Goal: Task Accomplishment & Management: Use online tool/utility

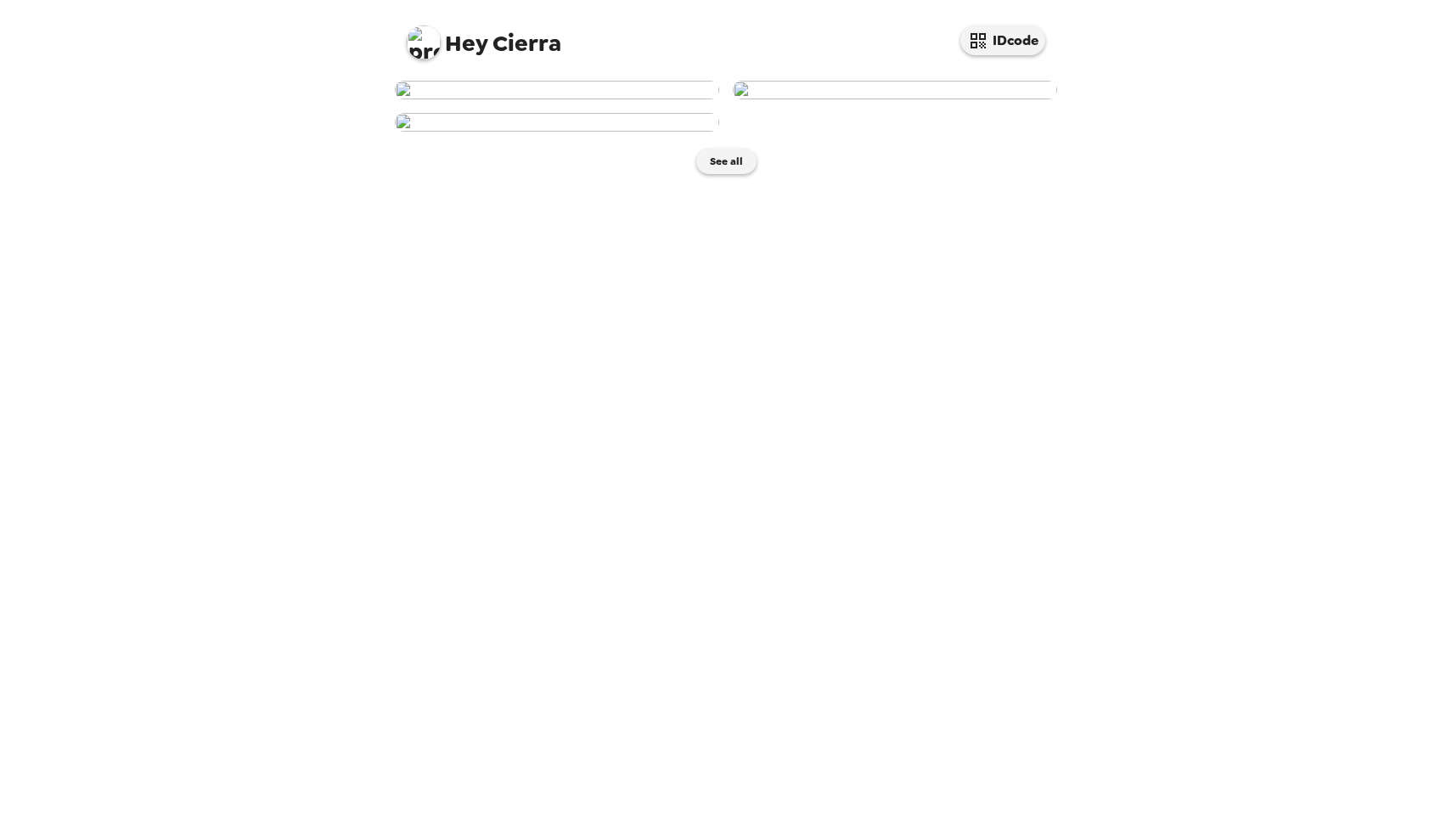
click at [613, 99] on img at bounding box center [557, 89] width 324 height 19
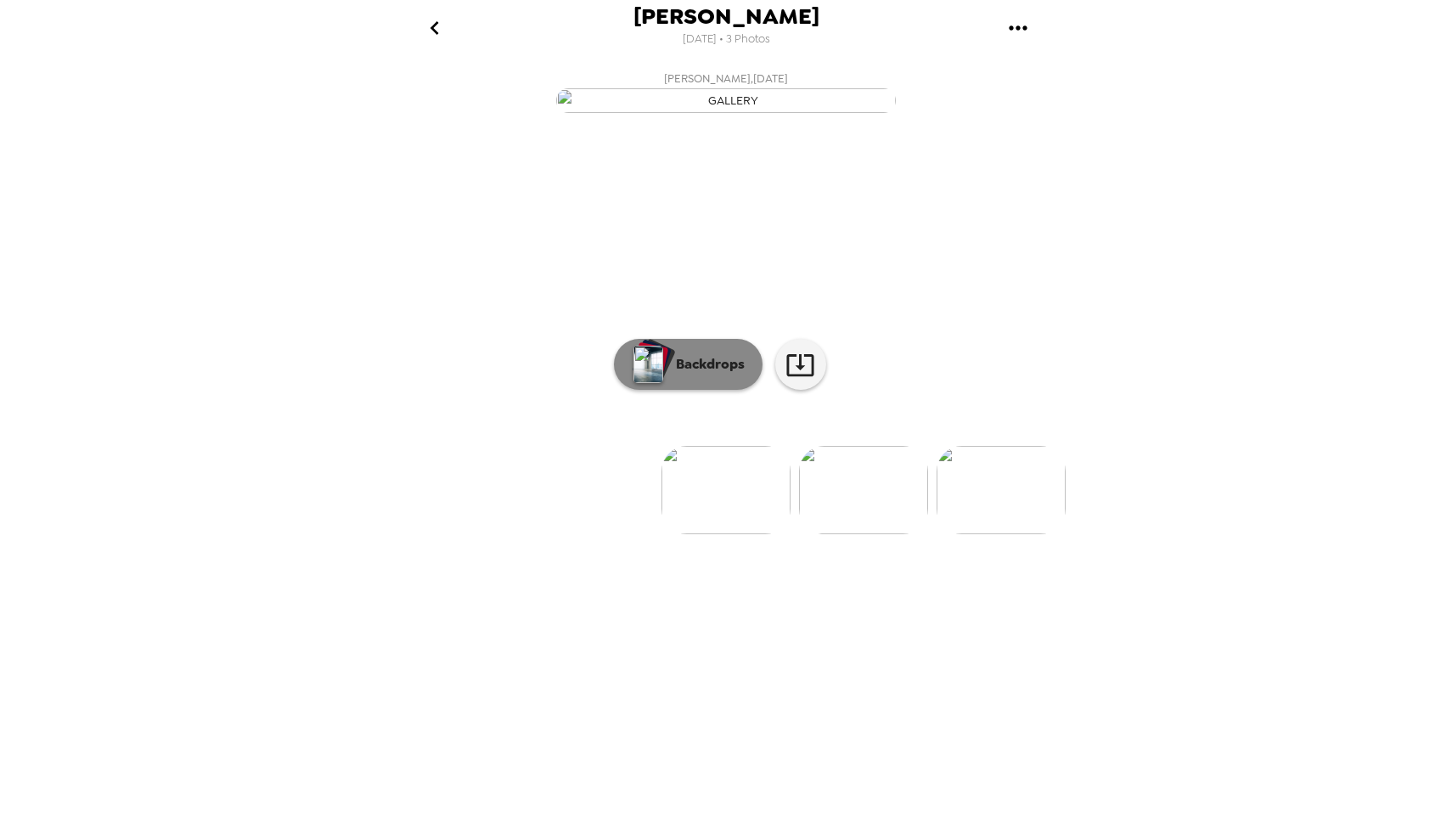
click at [706, 374] on p "Backdrops" at bounding box center [706, 364] width 77 height 21
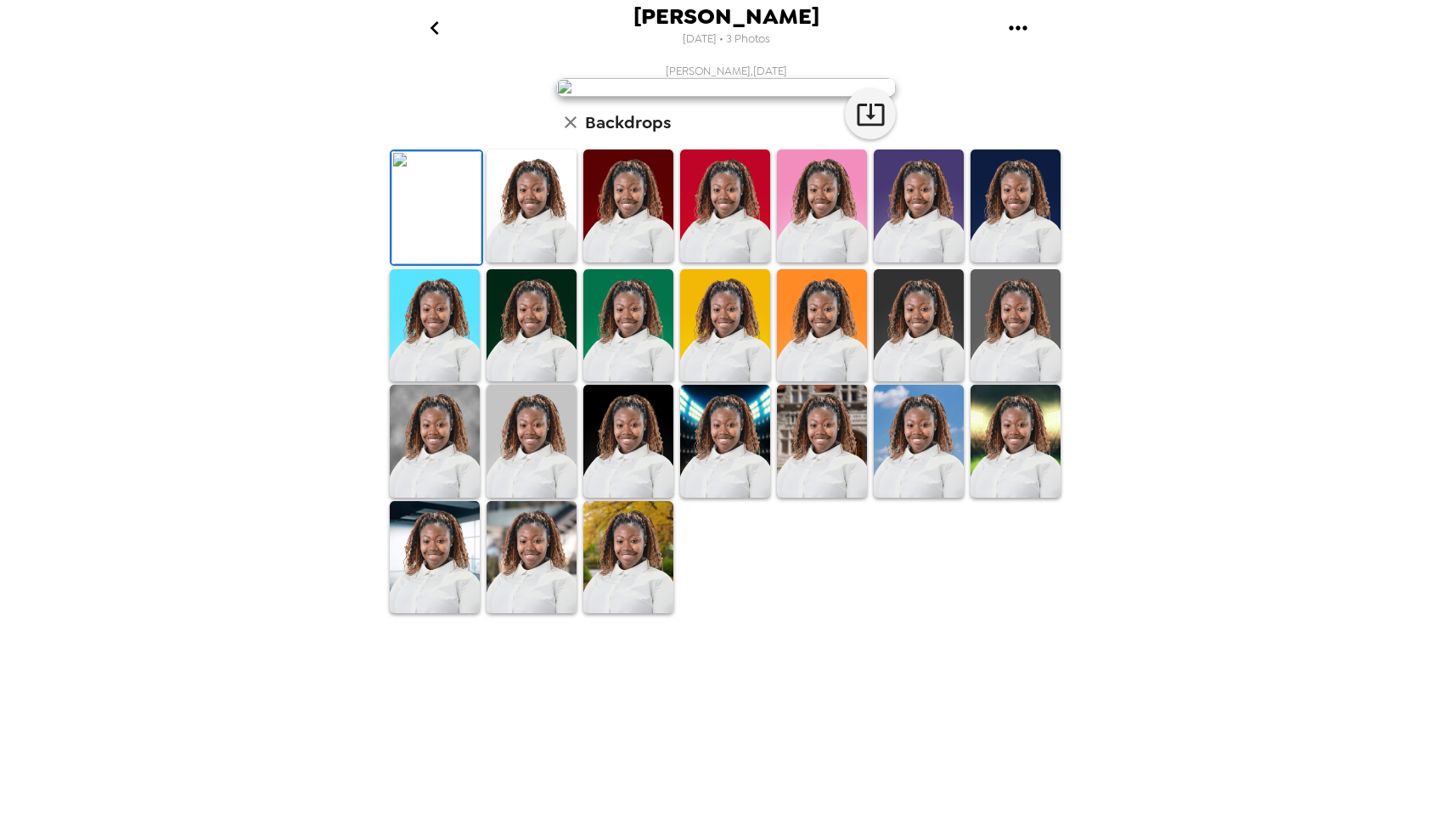
click at [537, 263] on img at bounding box center [531, 206] width 90 height 113
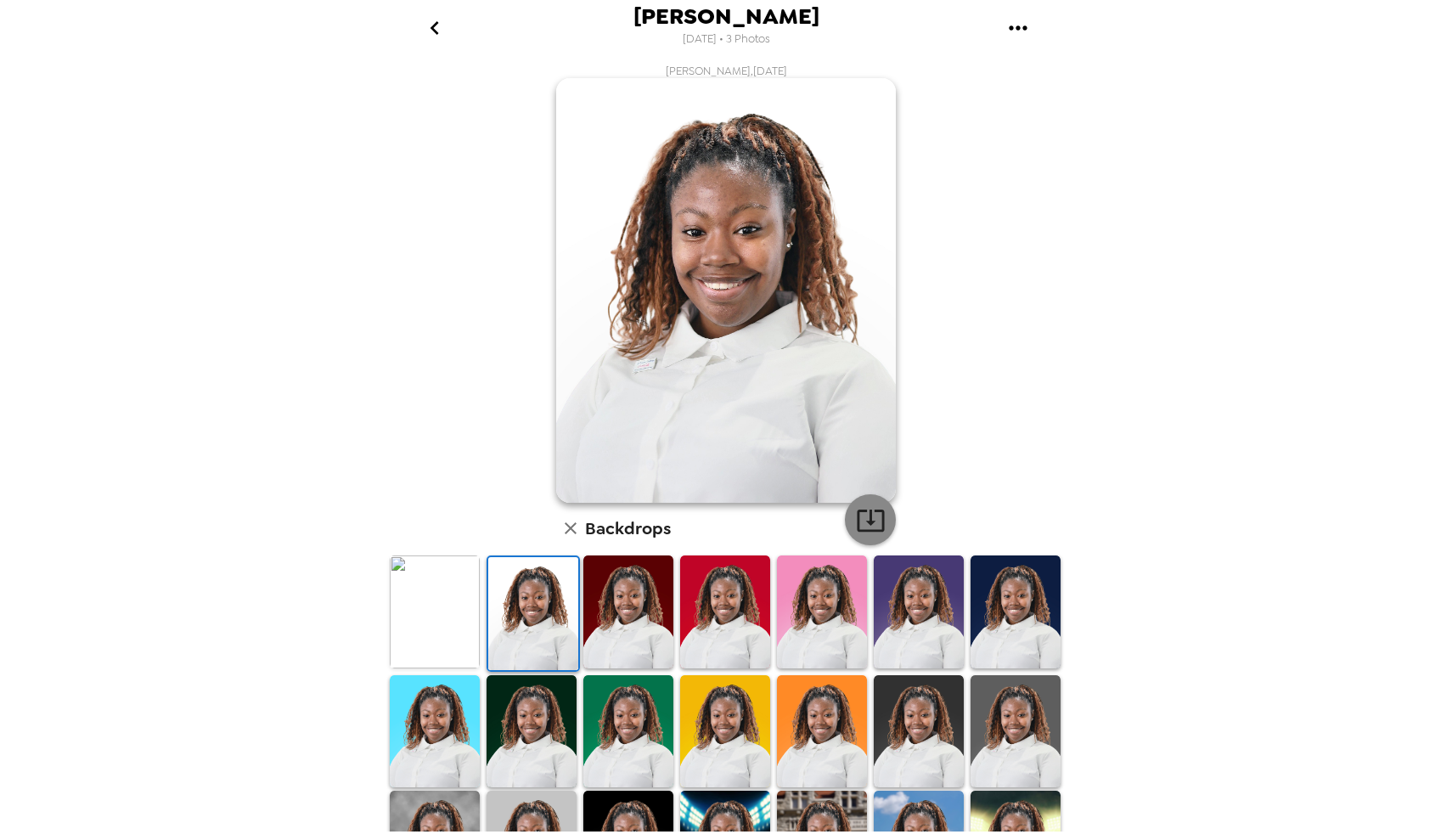
click at [883, 511] on icon "button" at bounding box center [870, 520] width 27 height 22
click at [1244, 839] on div "Cierra Weaver 9/21/2025 • 3 Photos Cierra Weaver , 09-19-2025 Backdrops" at bounding box center [726, 420] width 1452 height 840
click at [1199, 839] on div "Cierra Weaver 9/21/2025 • 3 Photos Cierra Weaver , 09-19-2025 Backdrops" at bounding box center [726, 420] width 1452 height 840
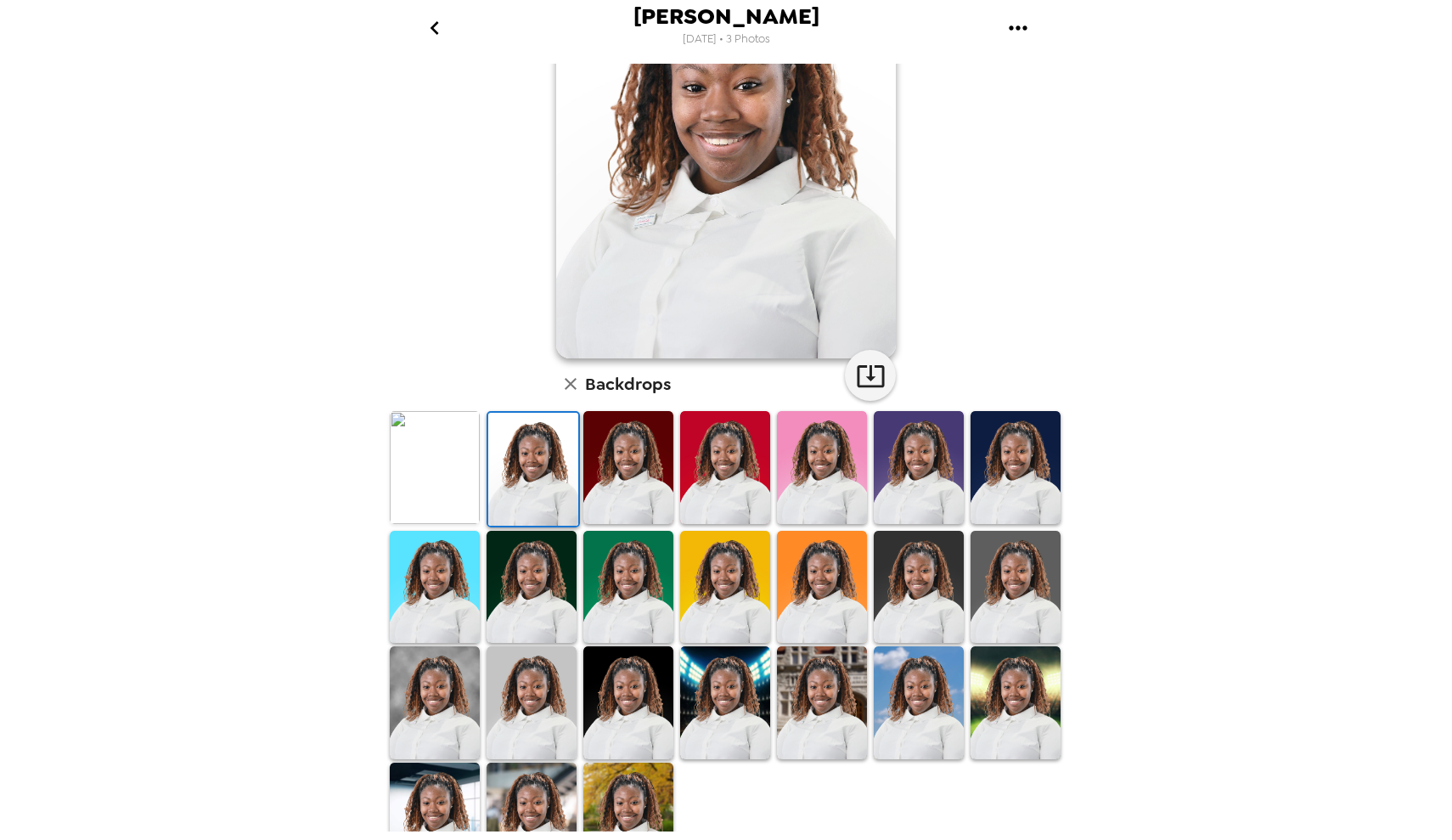
scroll to position [147, 0]
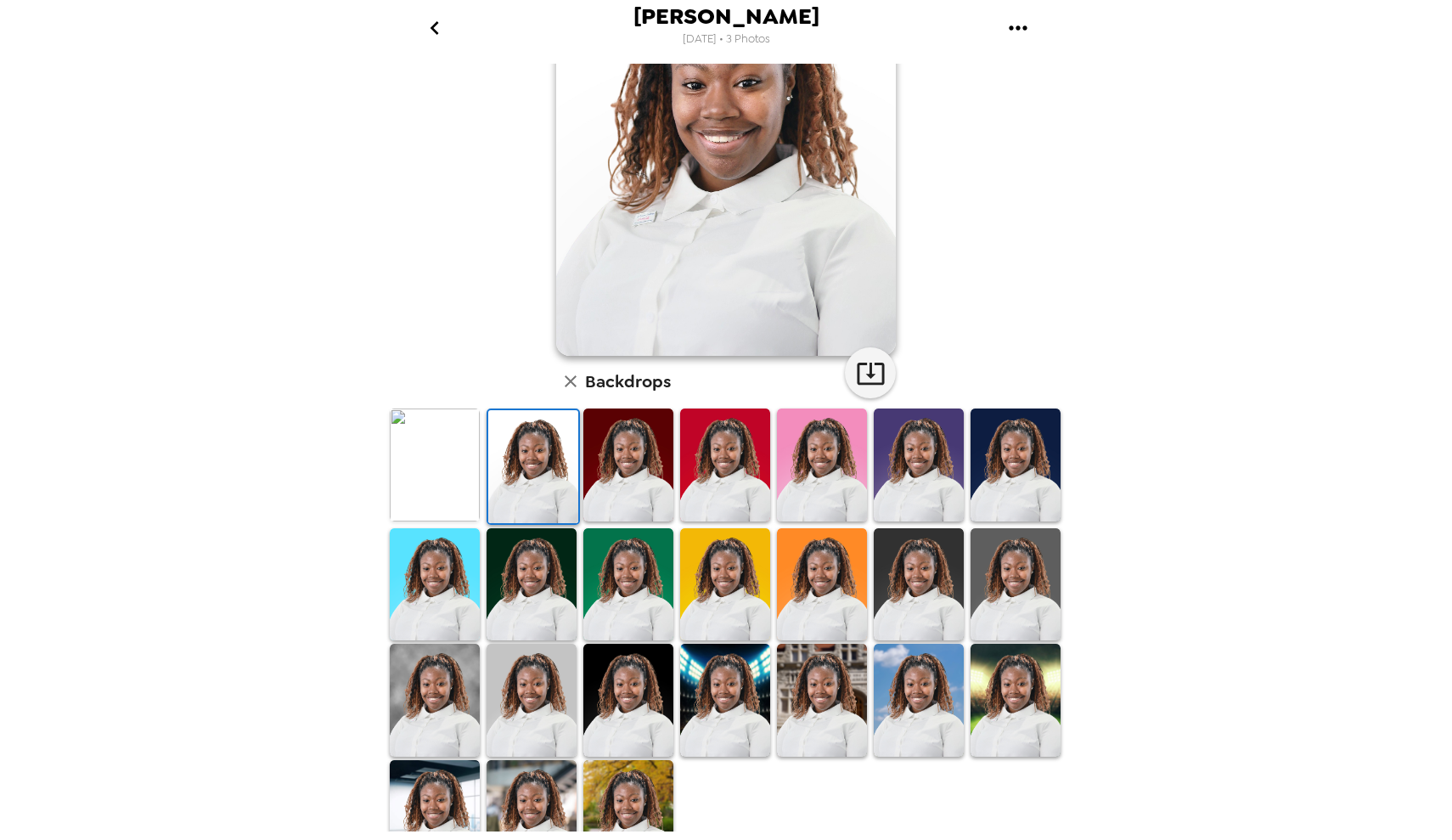
click at [440, 480] on img at bounding box center [434, 465] width 90 height 113
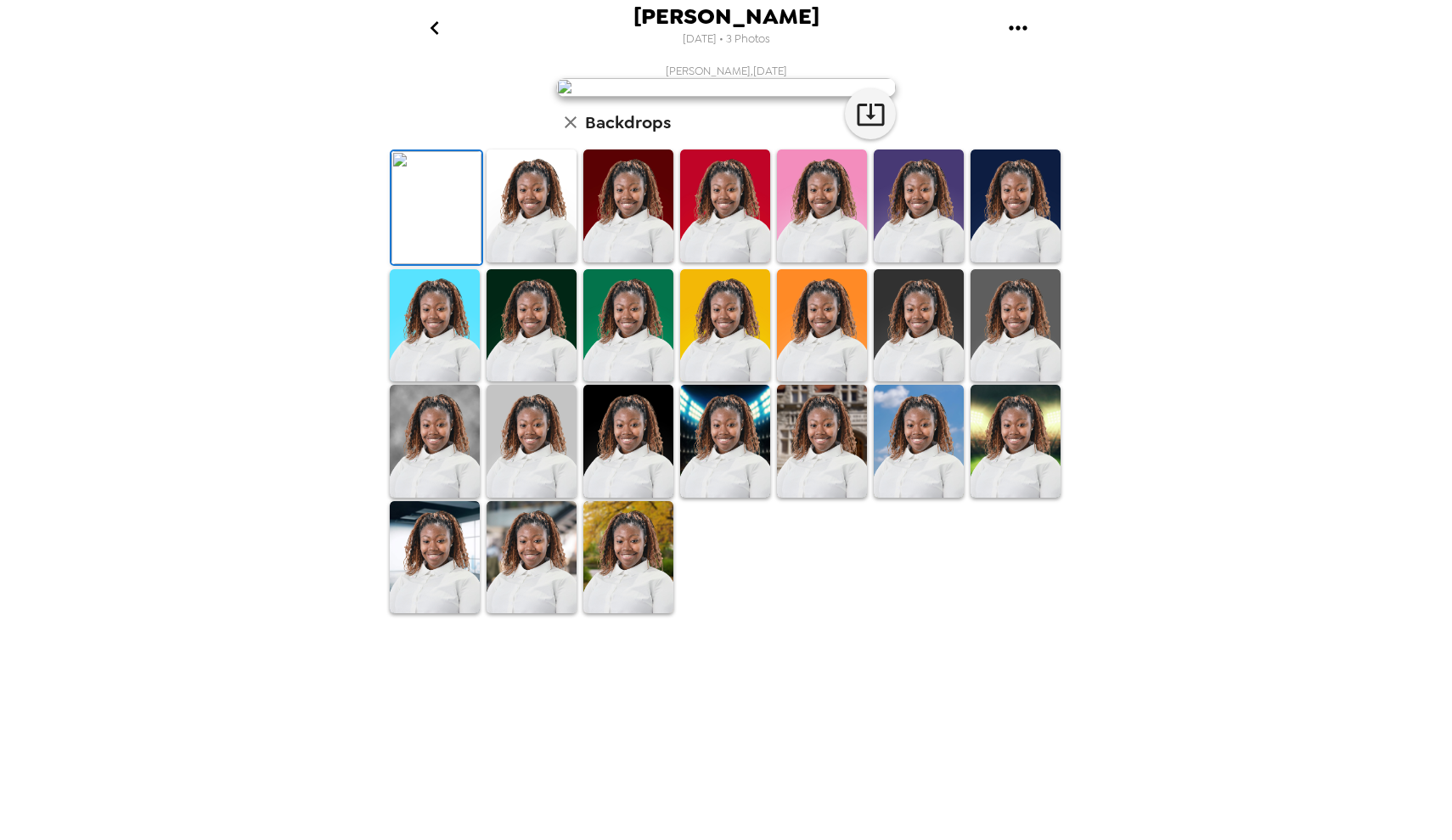
click at [495, 498] on img at bounding box center [531, 441] width 90 height 113
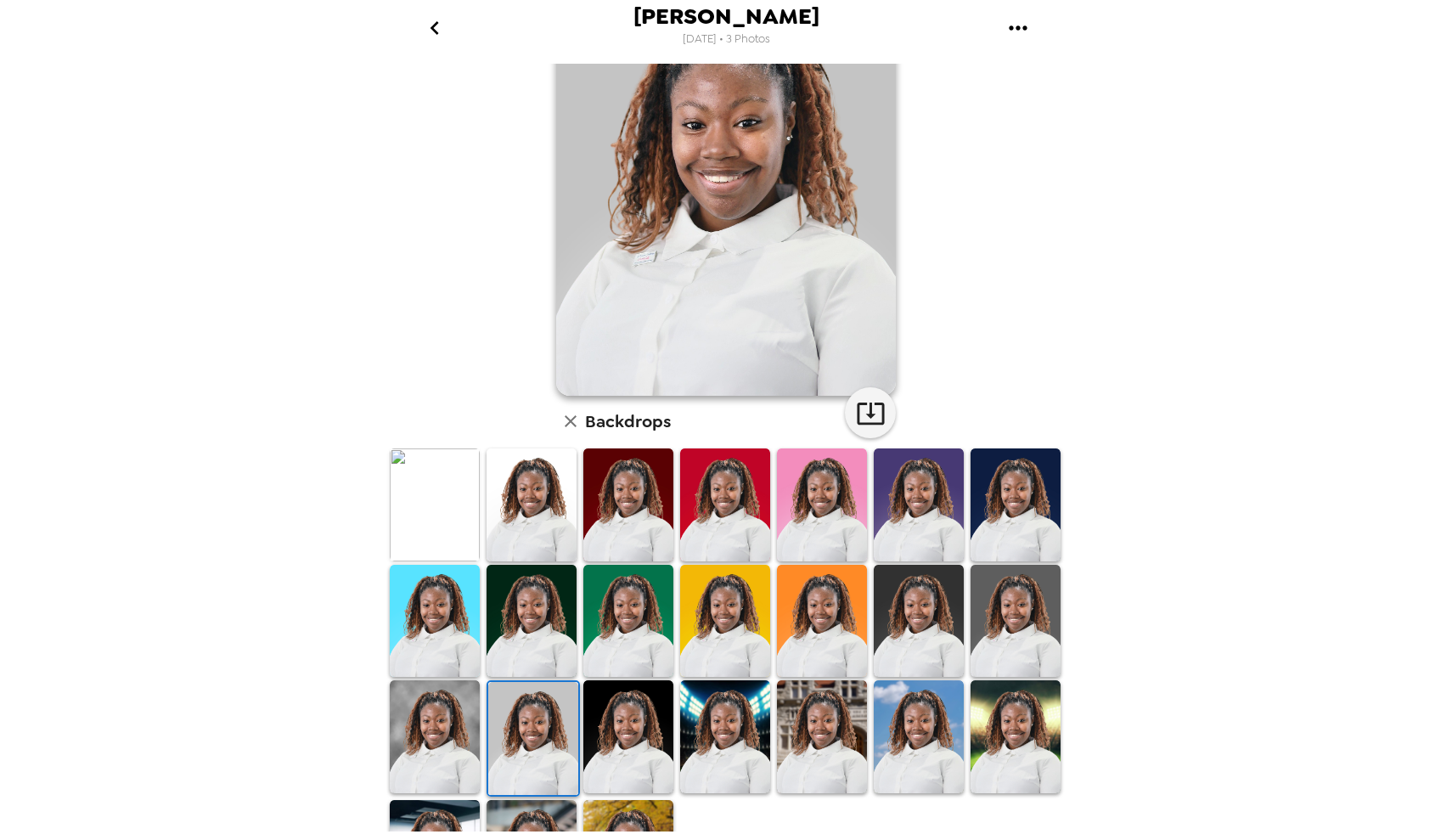
scroll to position [110, 0]
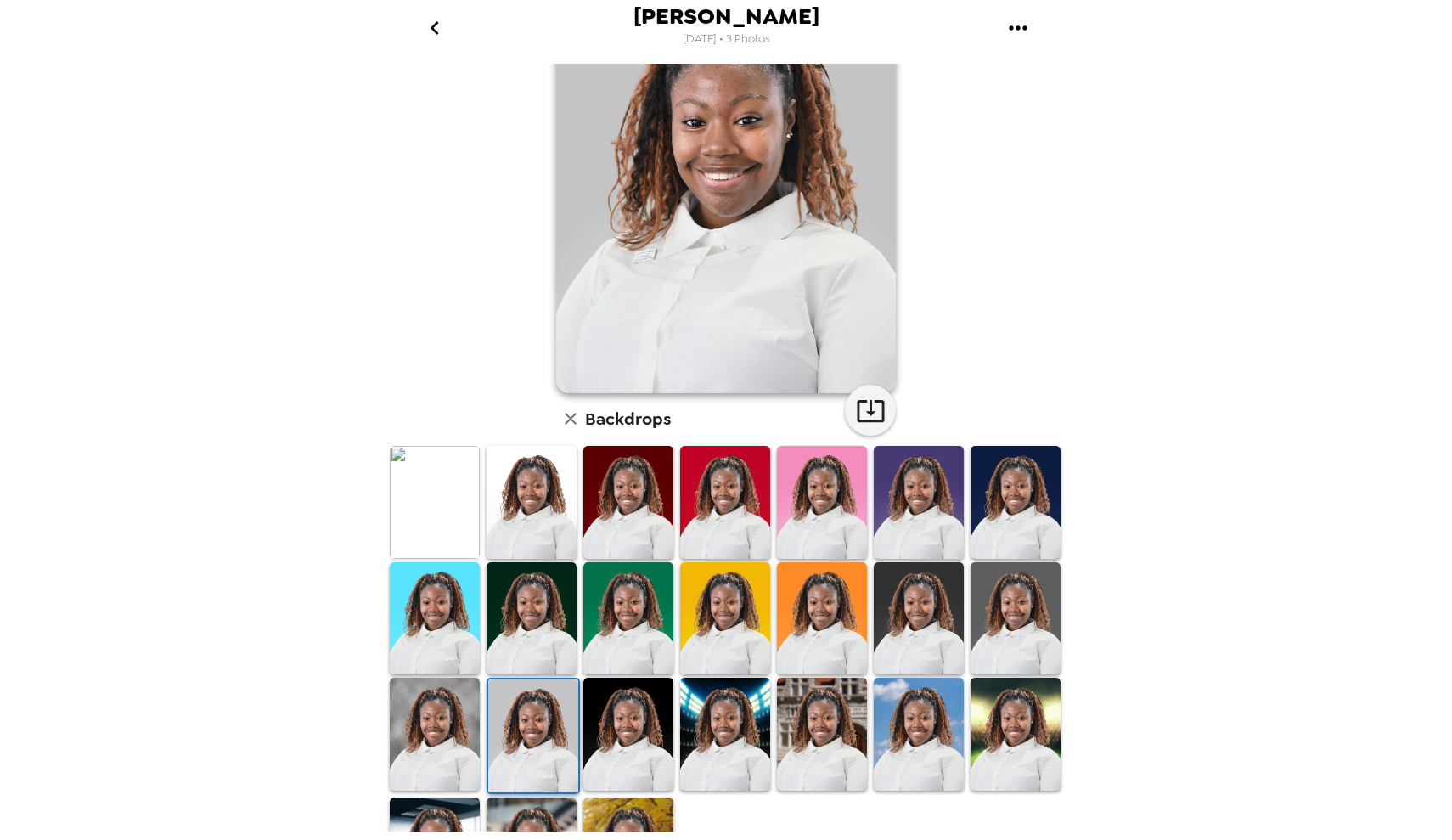
click at [433, 723] on img at bounding box center [434, 734] width 90 height 113
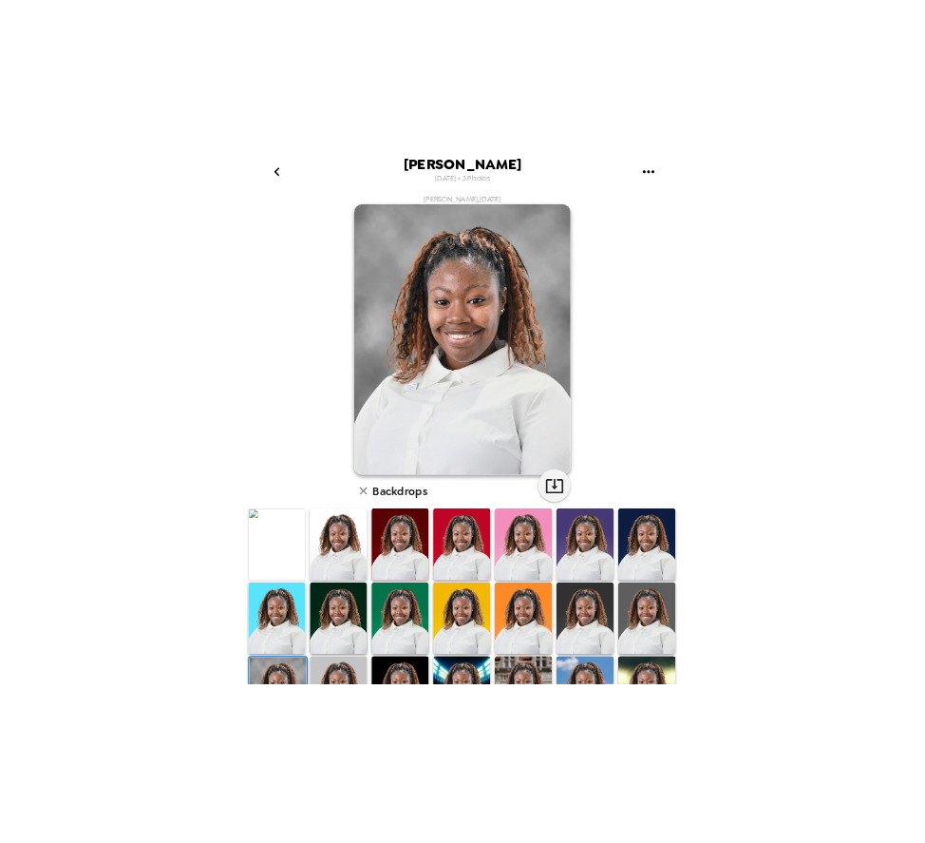
scroll to position [0, 0]
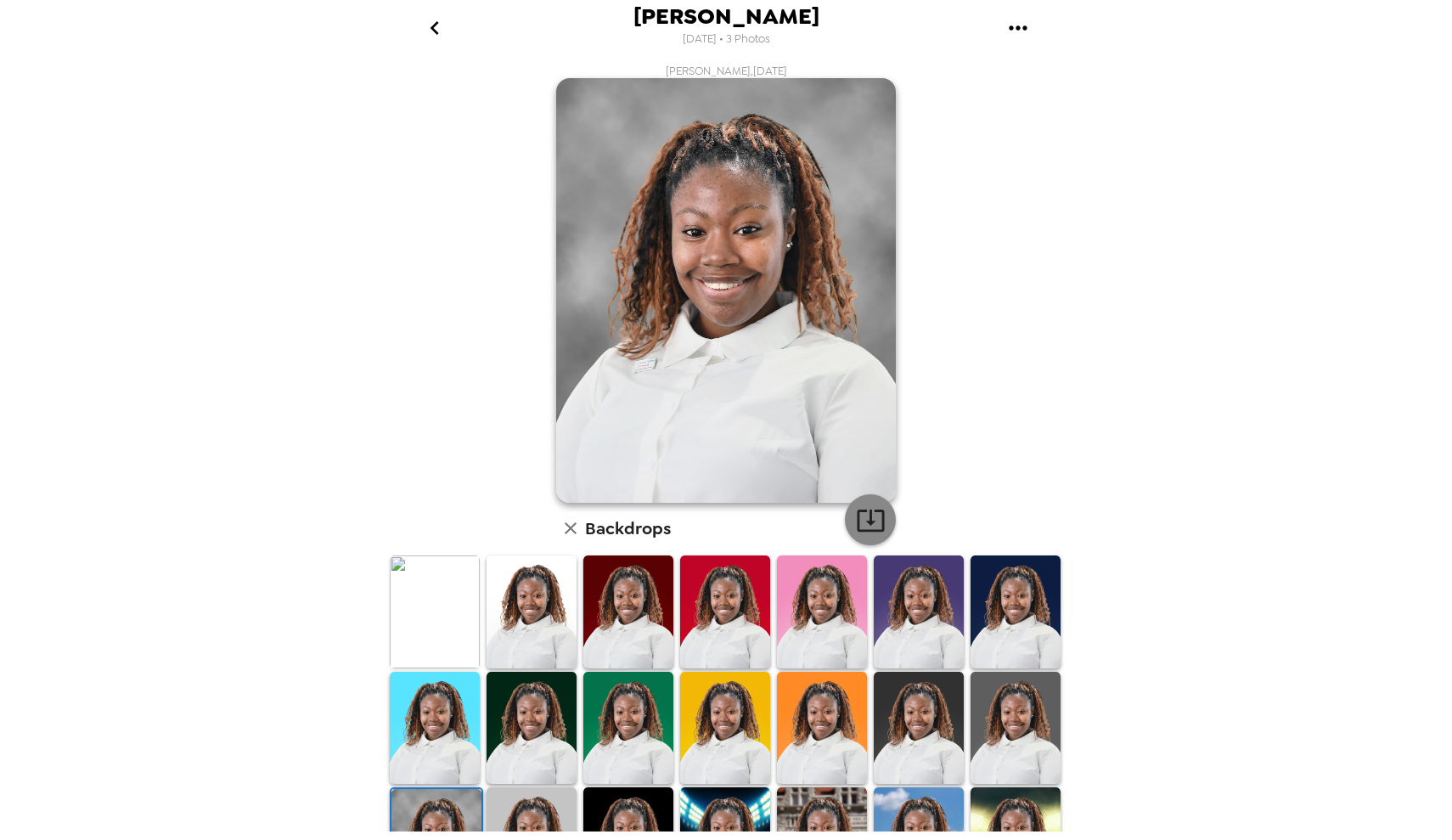
click at [861, 519] on icon "button" at bounding box center [870, 519] width 29 height 29
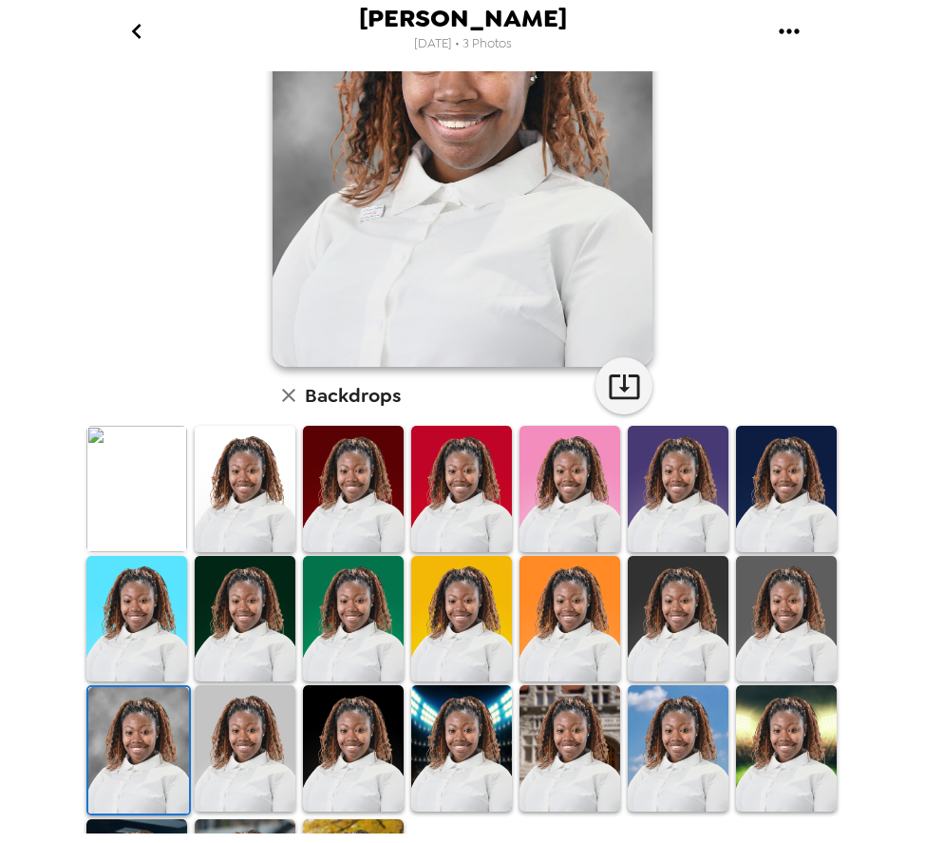
scroll to position [257, 0]
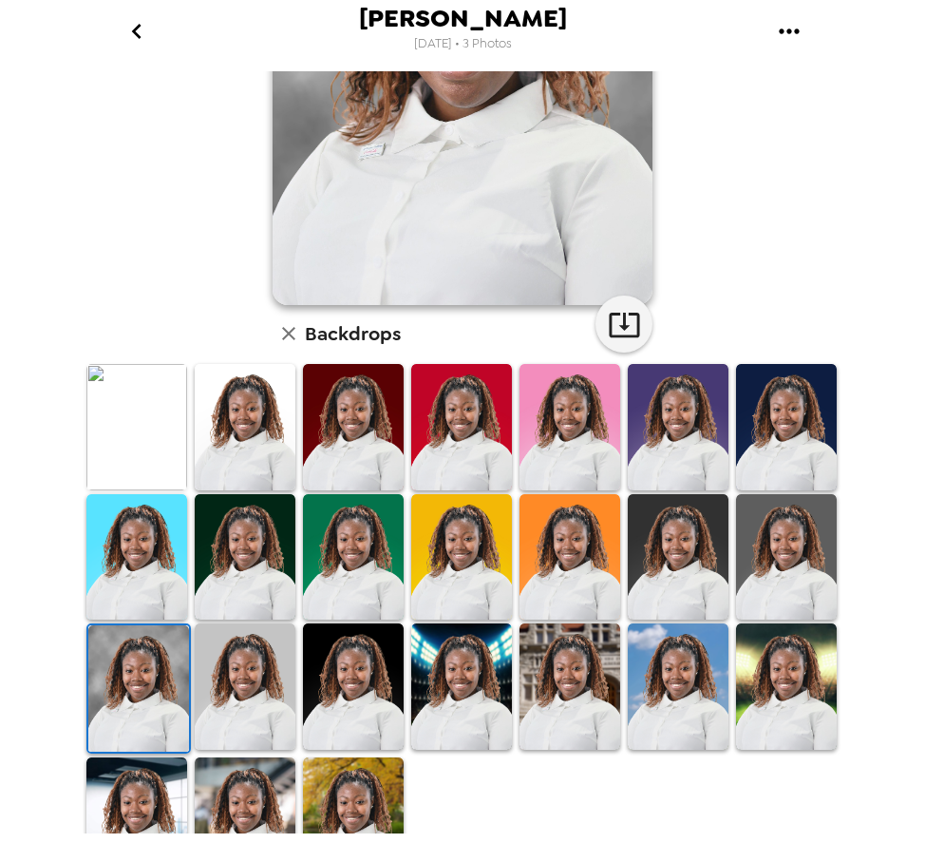
click at [139, 432] on img at bounding box center [136, 427] width 101 height 126
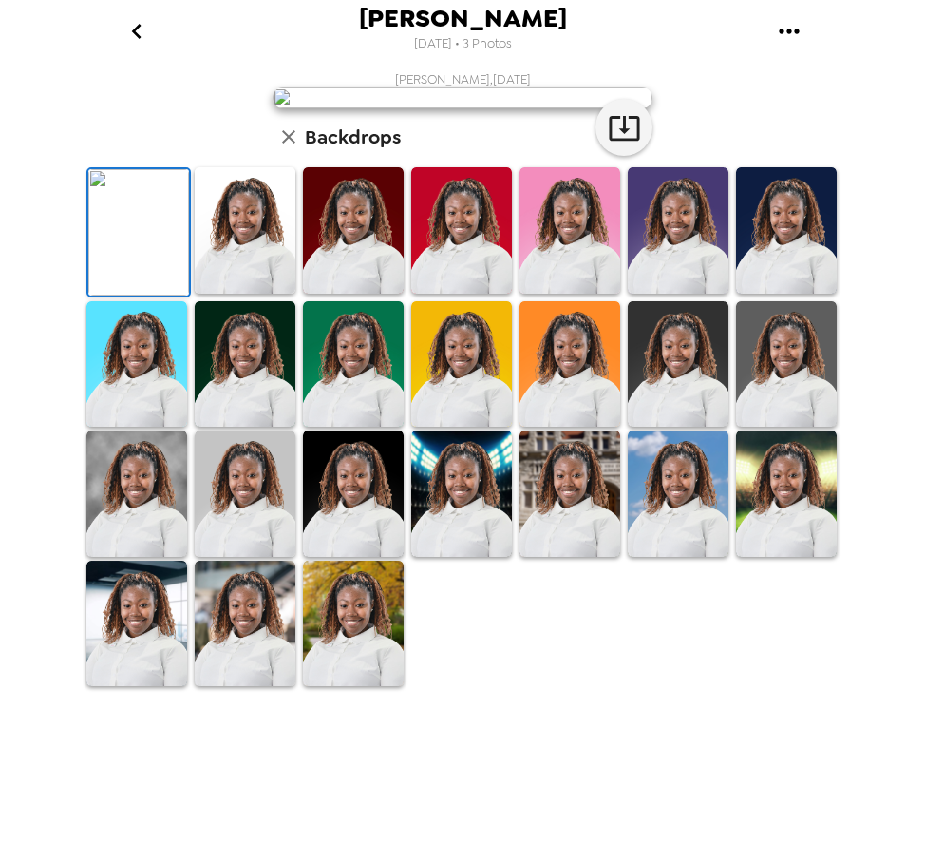
scroll to position [309, 0]
click at [342, 687] on img at bounding box center [353, 624] width 101 height 126
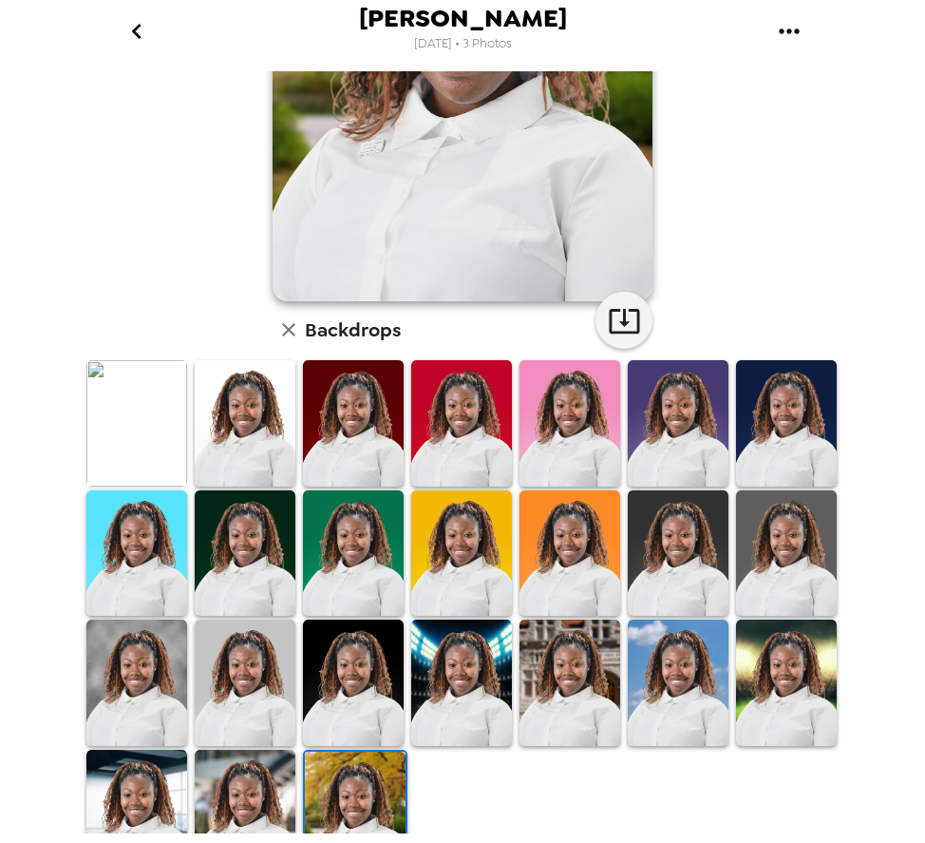
scroll to position [292, 0]
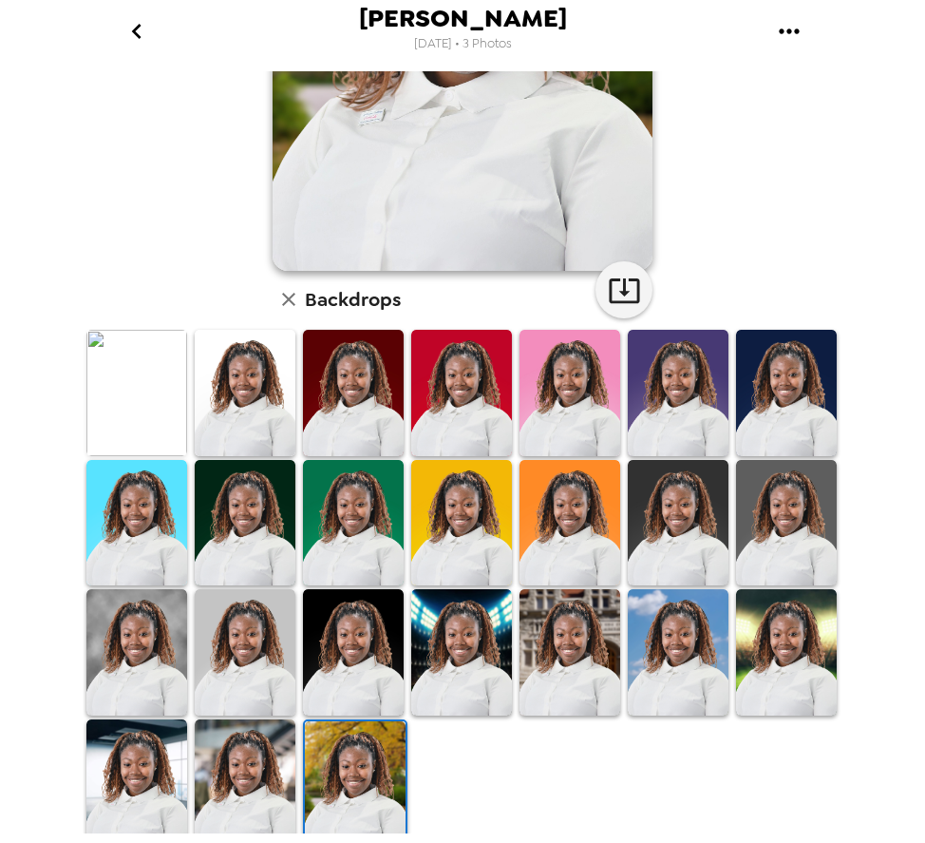
click at [221, 771] on img at bounding box center [245, 782] width 101 height 126
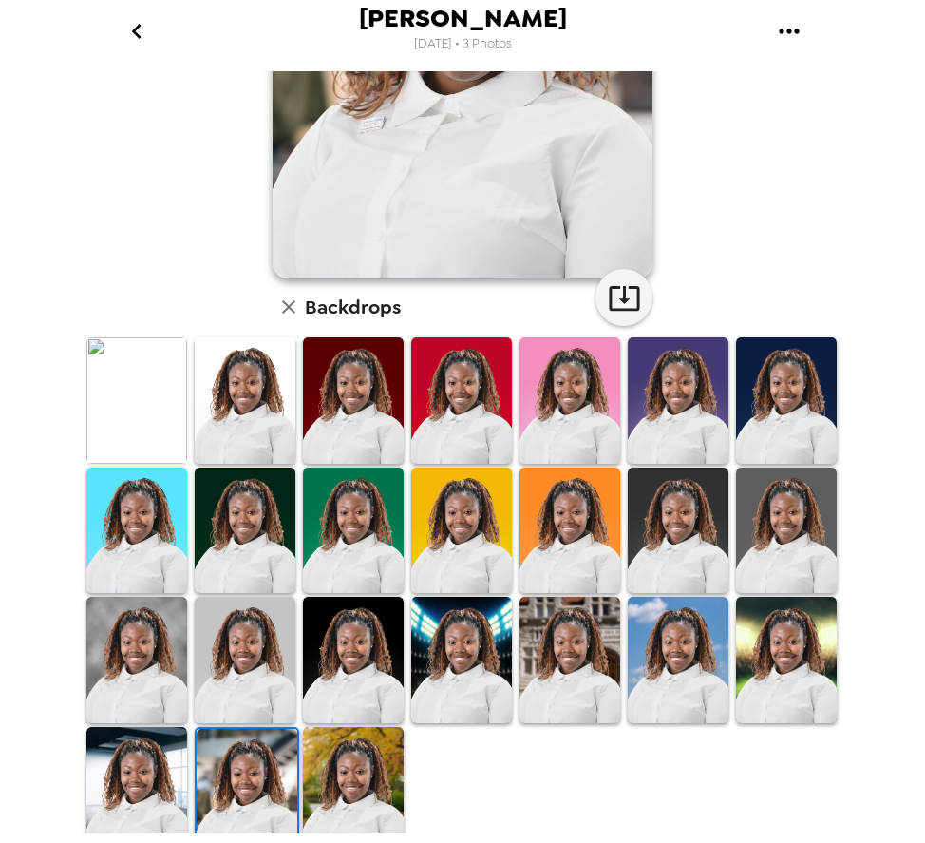
scroll to position [285, 0]
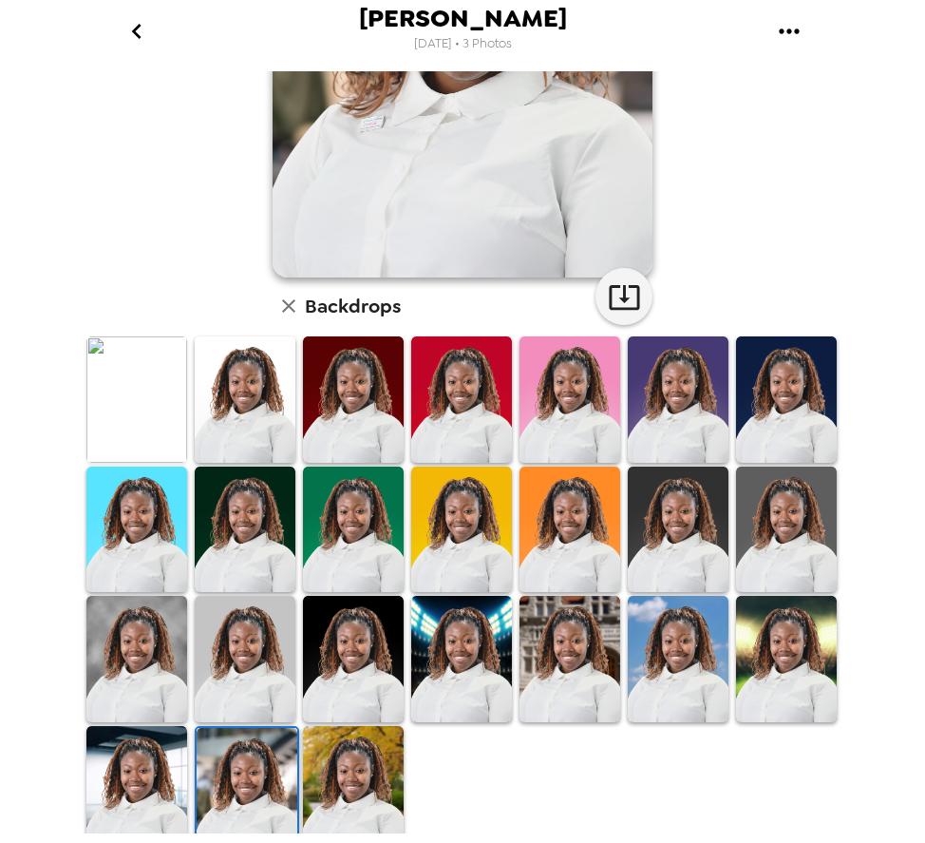
click at [239, 661] on img at bounding box center [245, 659] width 101 height 126
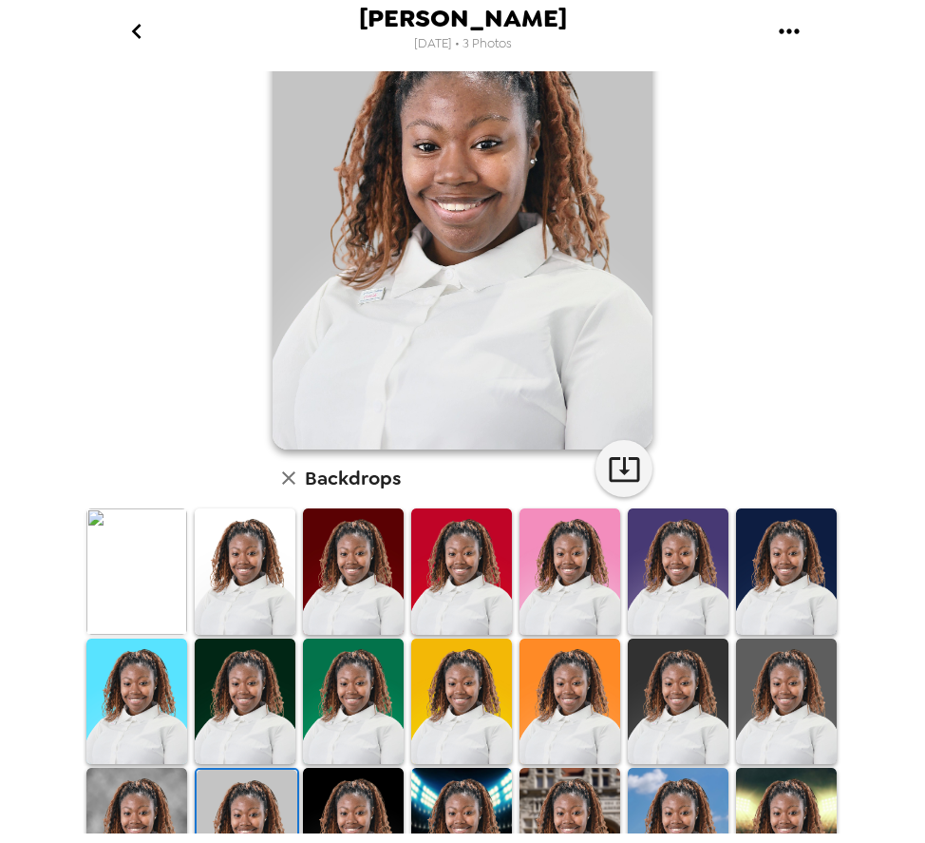
scroll to position [228, 0]
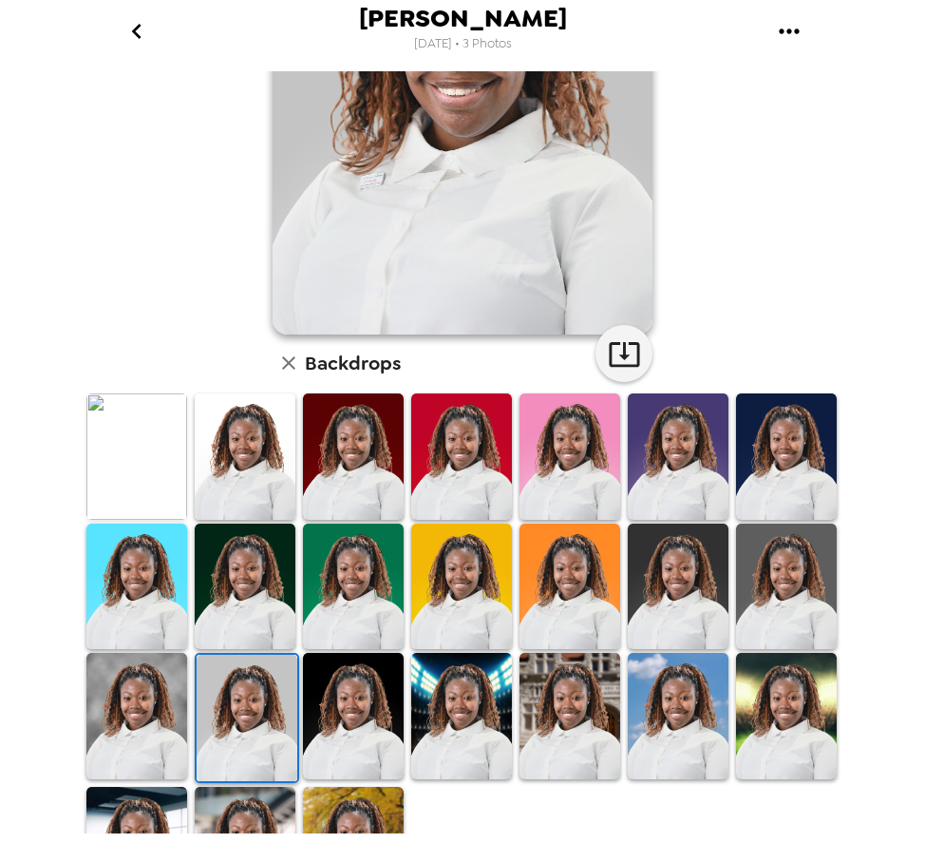
click at [350, 728] on img at bounding box center [353, 716] width 101 height 126
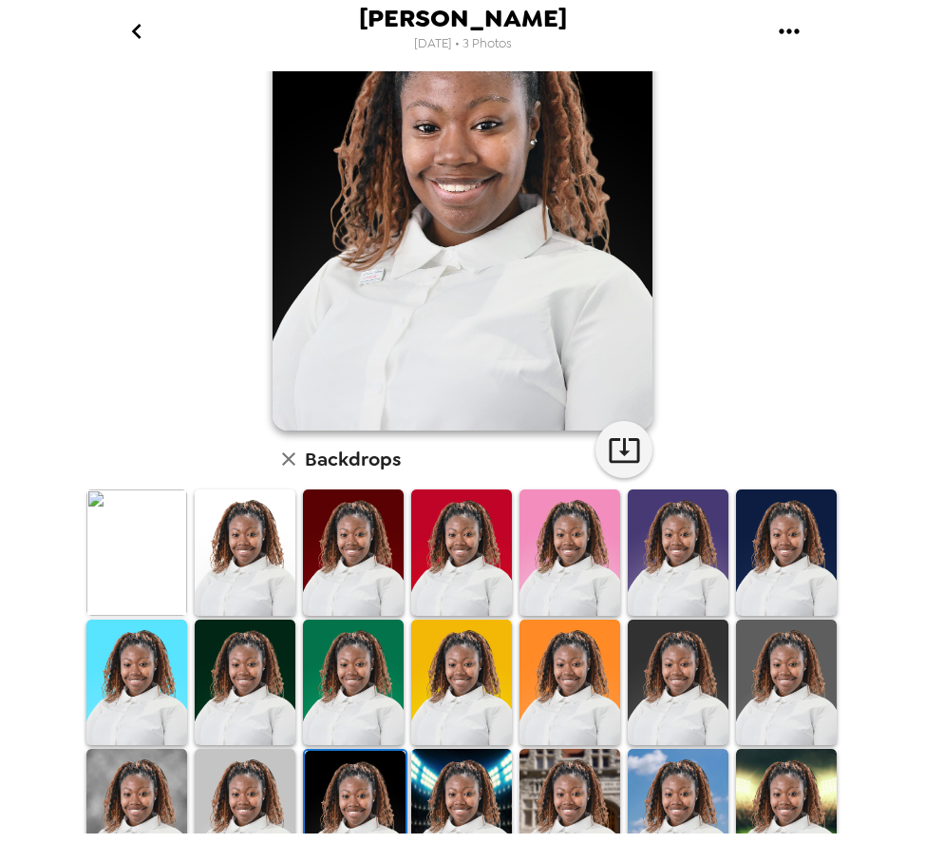
scroll to position [187, 0]
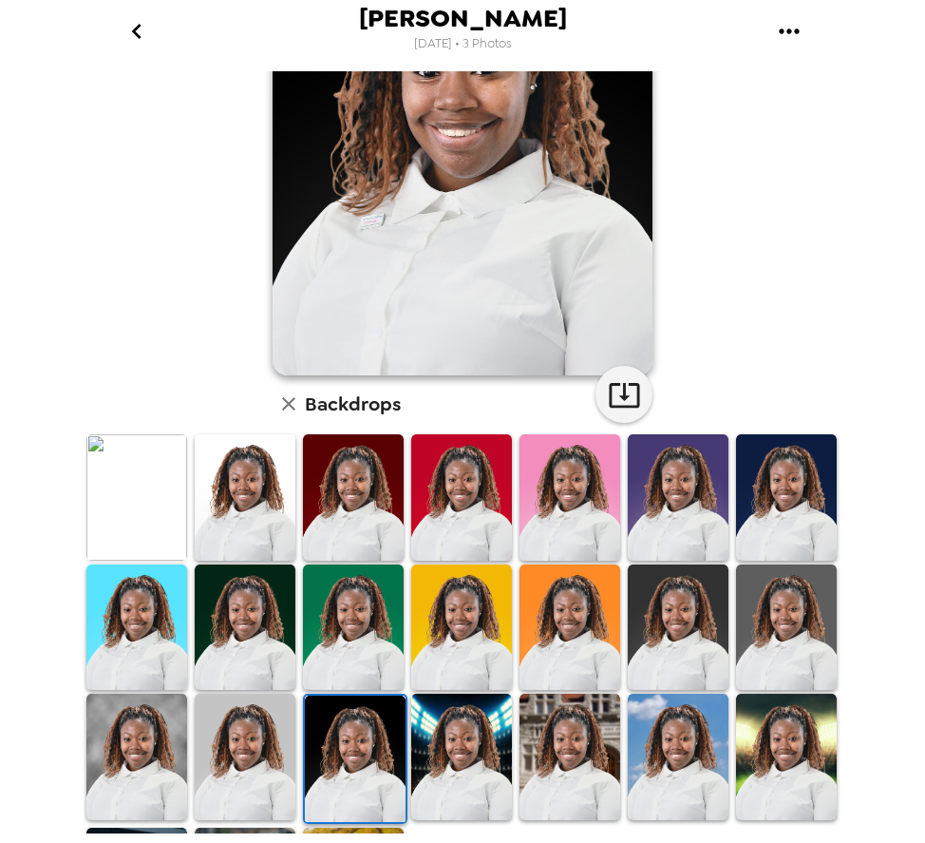
click at [439, 651] on img at bounding box center [461, 627] width 101 height 126
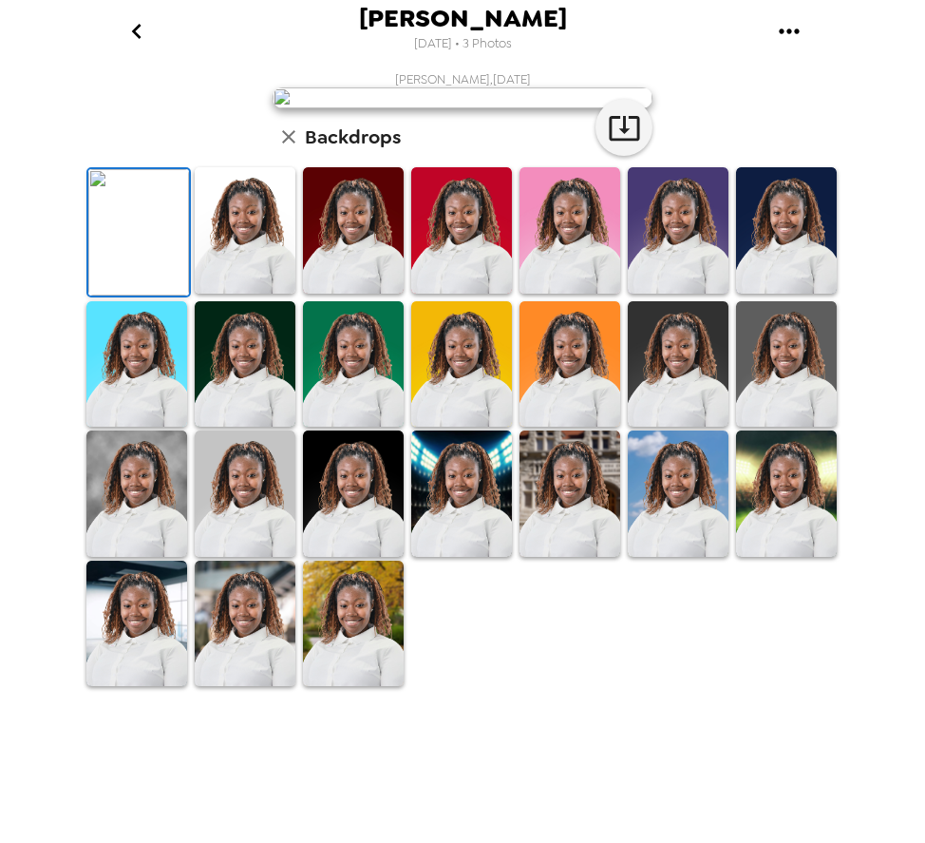
click at [137, 30] on icon "go back" at bounding box center [137, 31] width 30 height 30
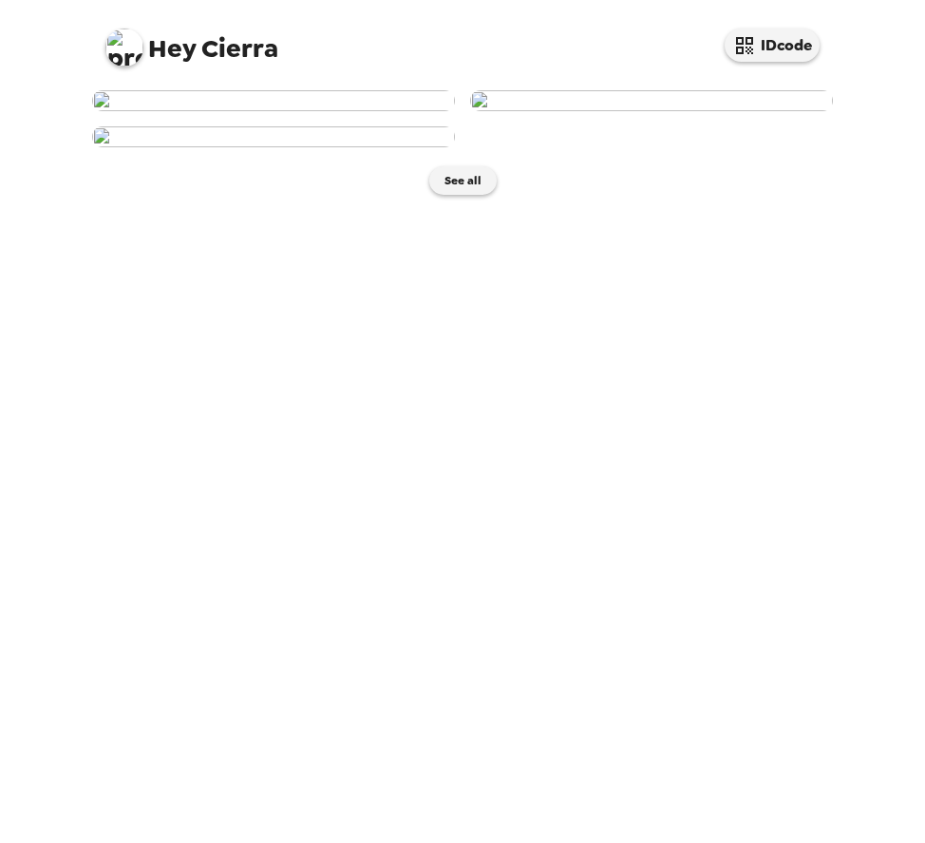
click at [603, 111] on img at bounding box center [651, 100] width 363 height 21
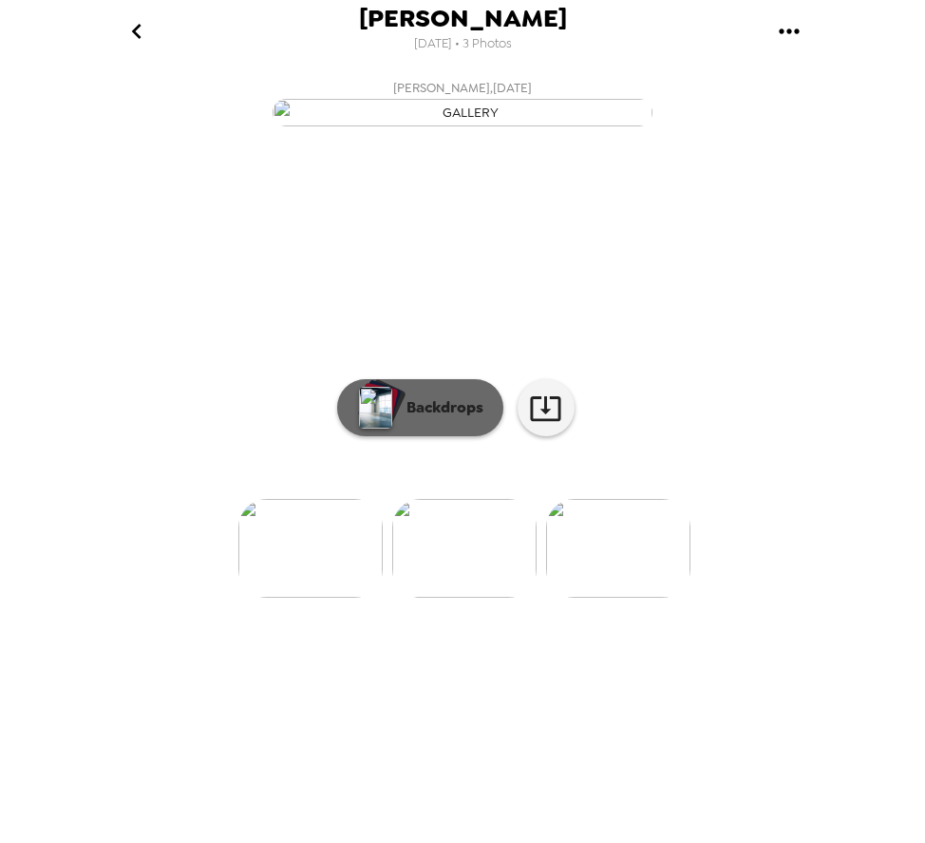
click at [409, 419] on p "Backdrops" at bounding box center [440, 407] width 86 height 23
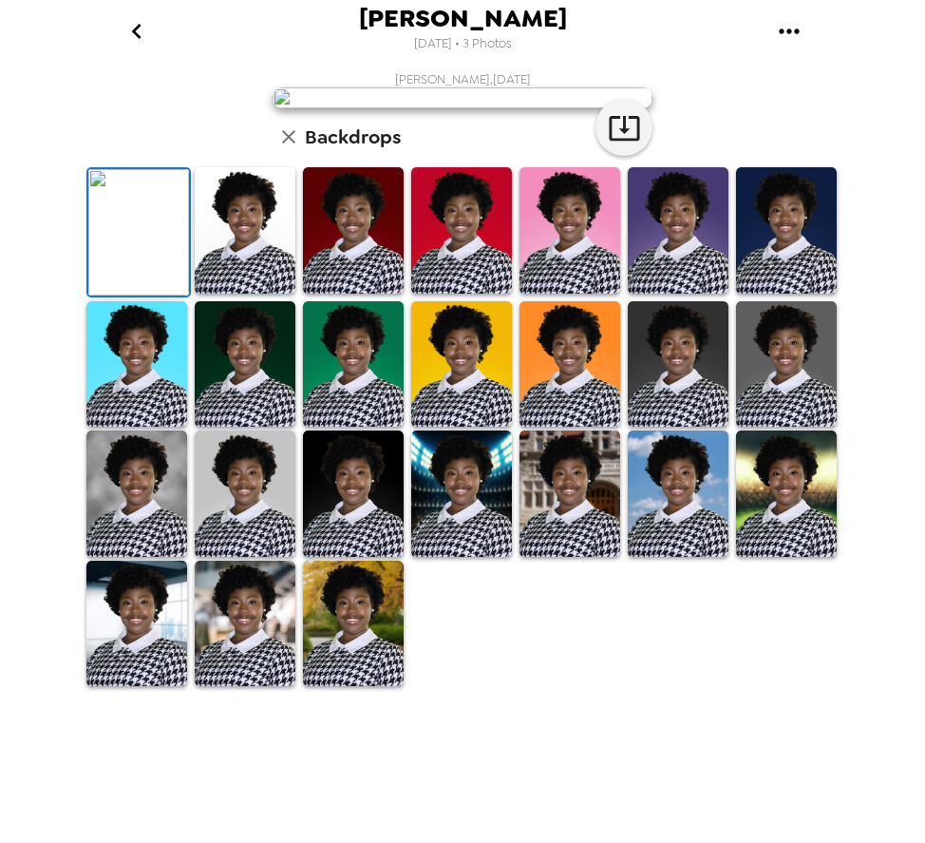
scroll to position [310, 0]
click at [153, 557] on img at bounding box center [136, 493] width 101 height 126
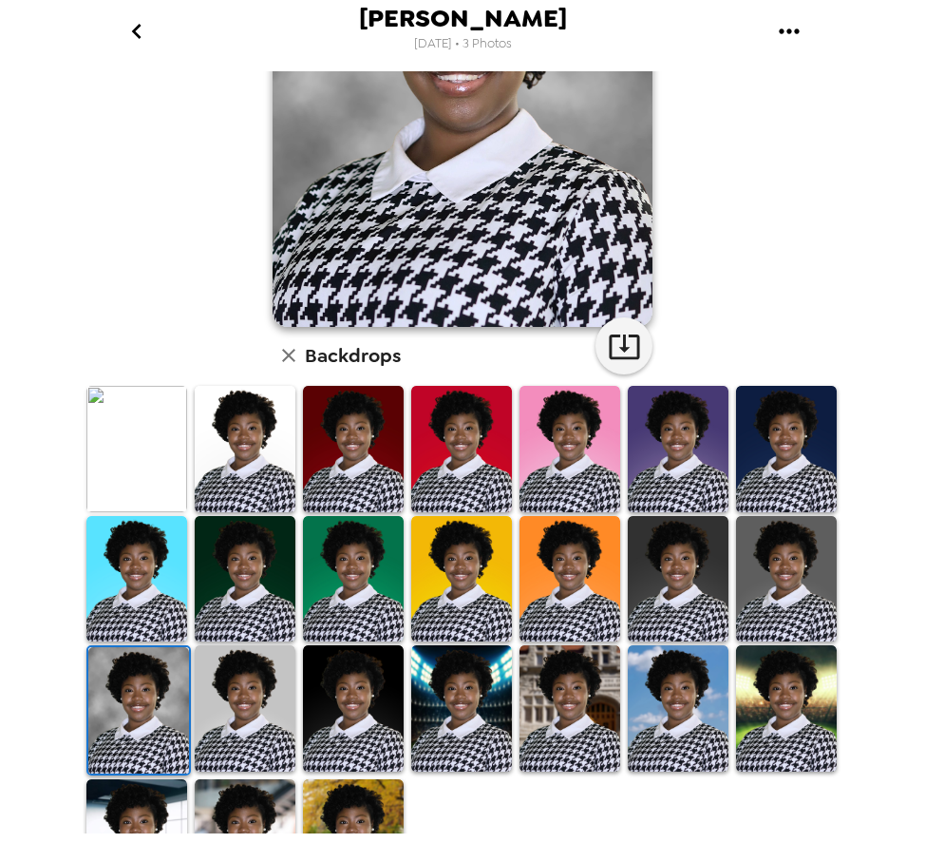
scroll to position [263, 0]
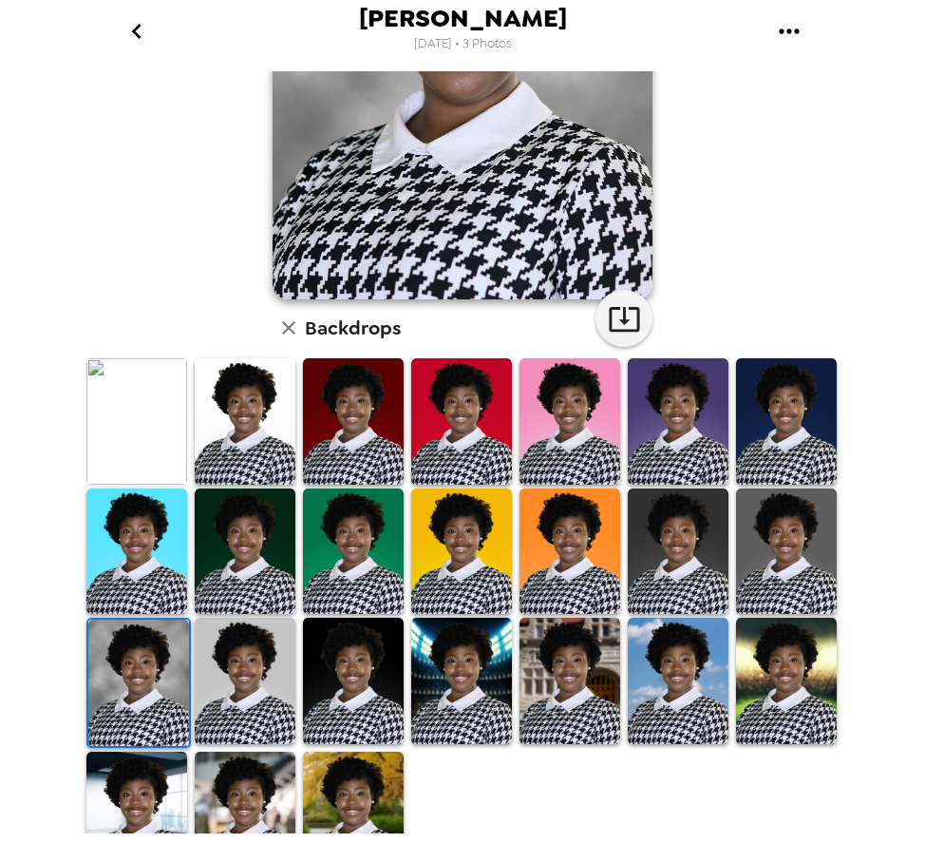
click at [223, 670] on img at bounding box center [245, 681] width 101 height 126
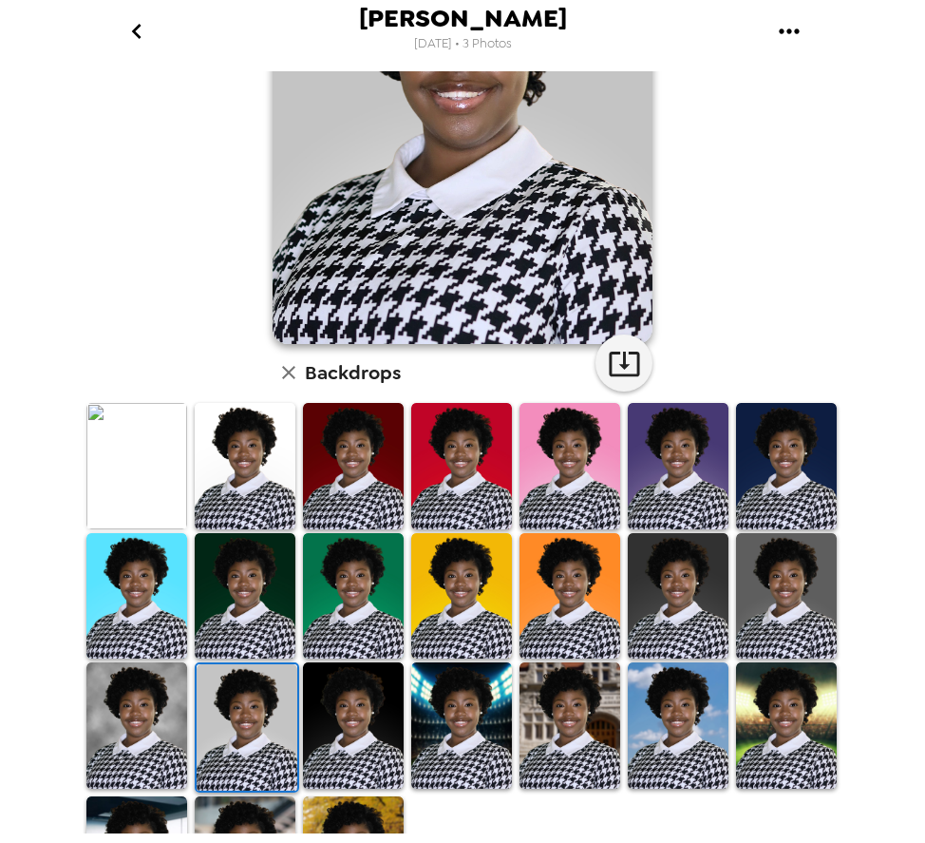
scroll to position [280, 0]
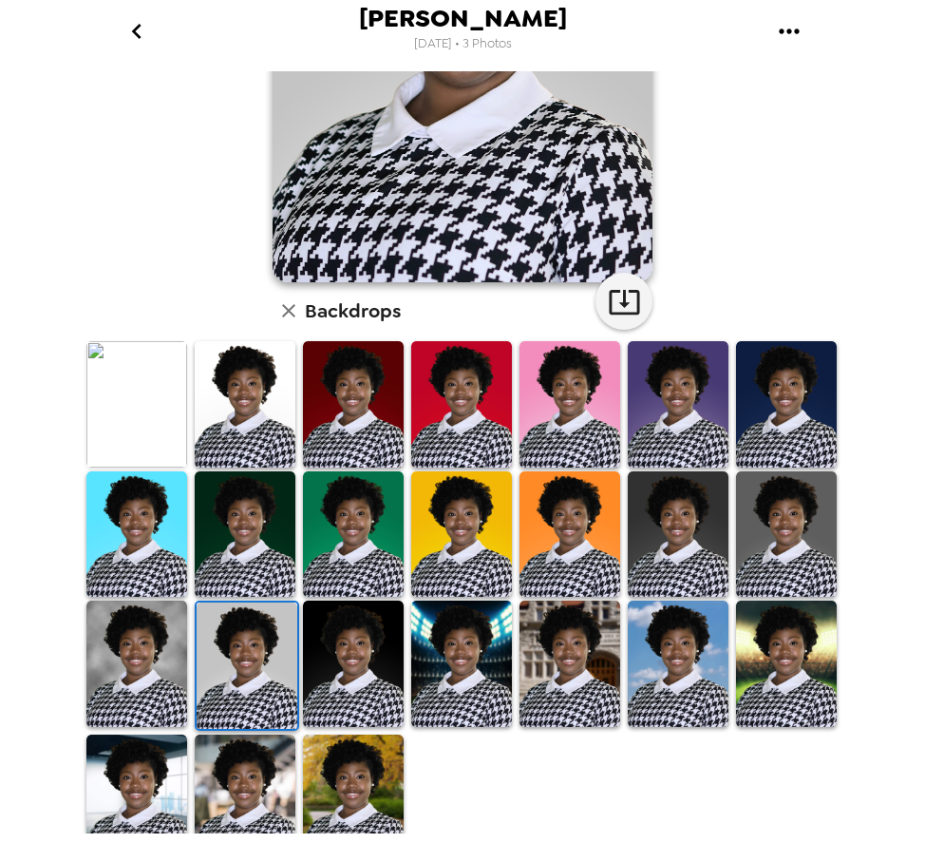
click at [246, 802] on img at bounding box center [245, 797] width 101 height 126
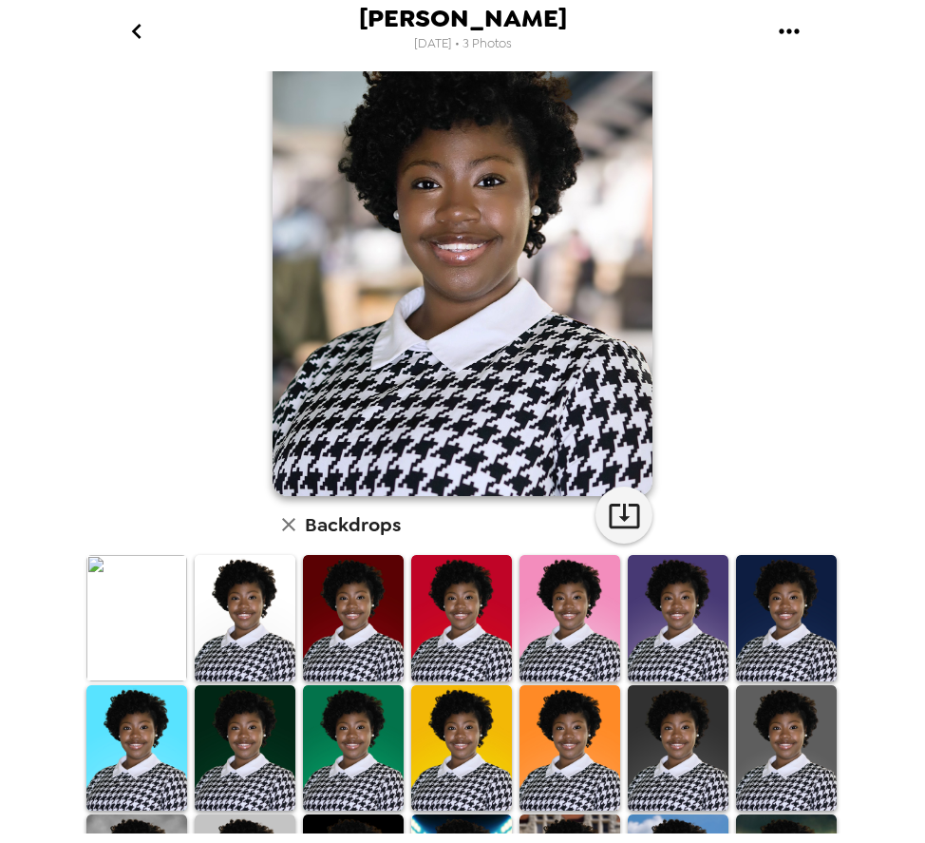
scroll to position [60, 0]
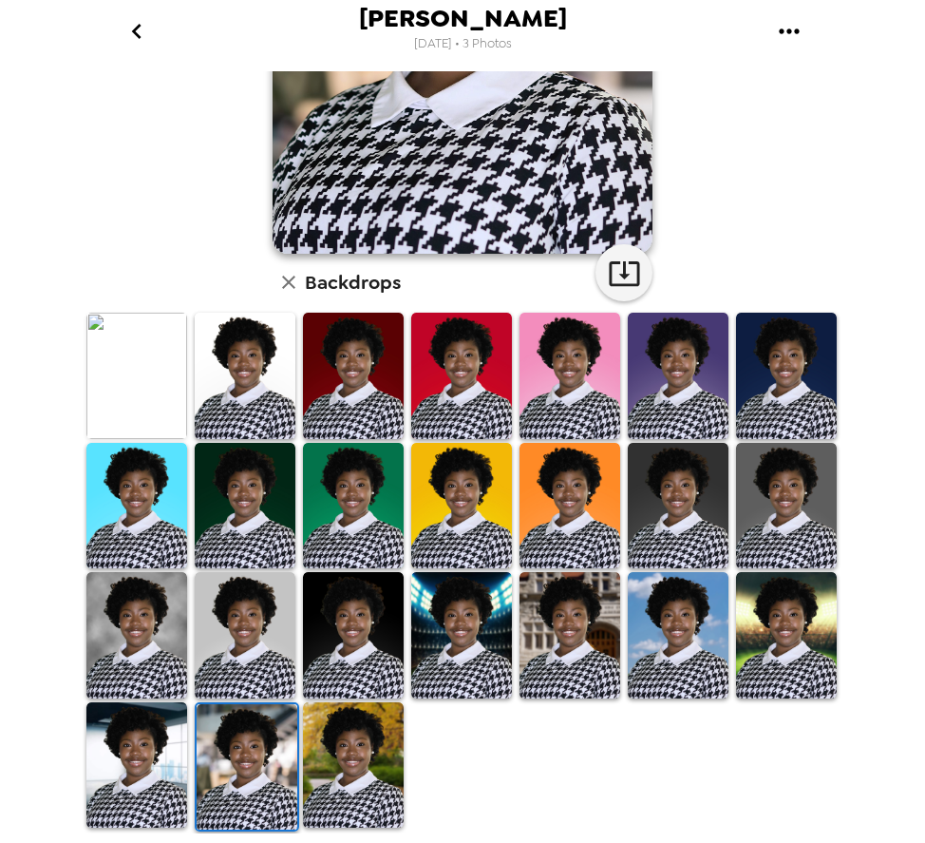
click at [128, 753] on img at bounding box center [136, 765] width 101 height 126
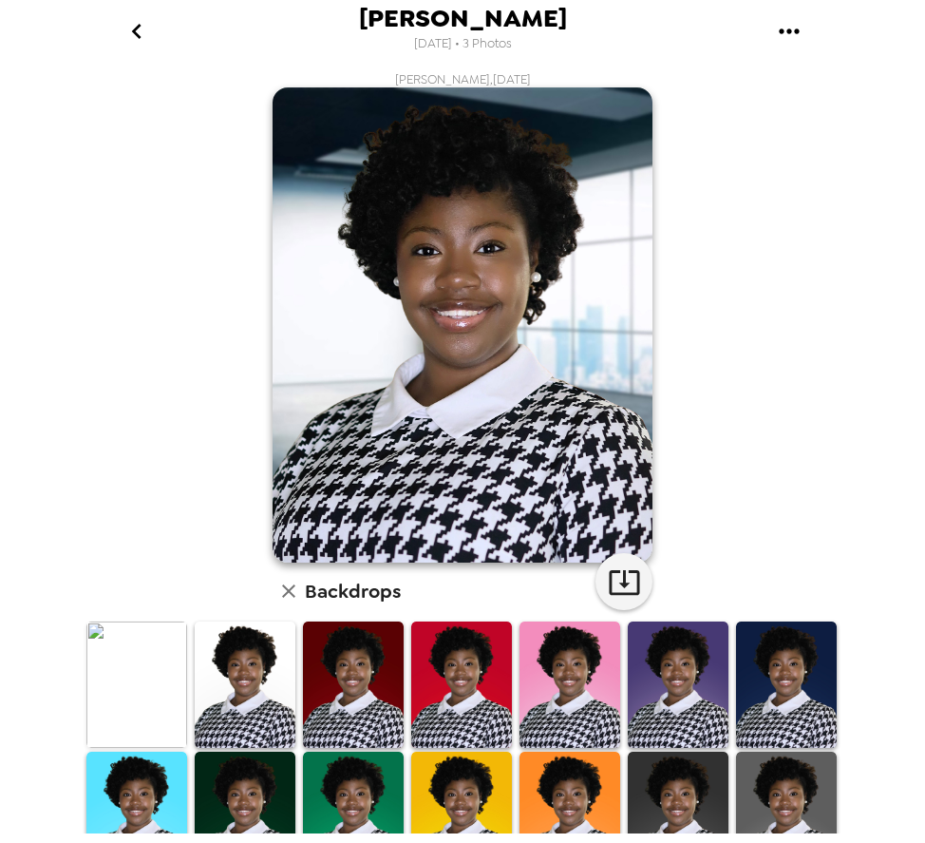
scroll to position [0, 0]
click at [136, 10] on button "go back" at bounding box center [136, 31] width 62 height 62
